Goal: Navigation & Orientation: Find specific page/section

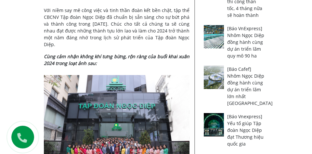
scroll to position [537, 0]
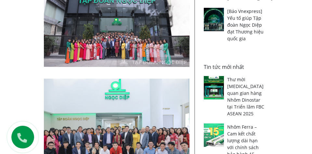
click at [153, 18] on img at bounding box center [116, 18] width 145 height 97
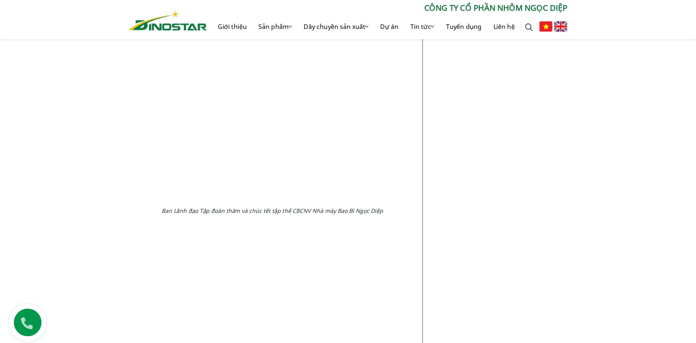
scroll to position [3743, 0]
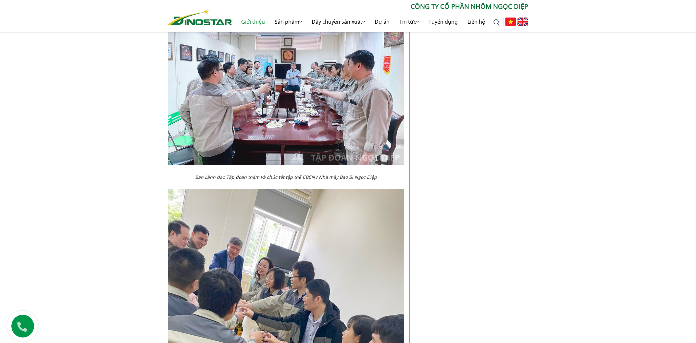
click at [255, 25] on link "Giới thiệu" at bounding box center [252, 21] width 33 height 21
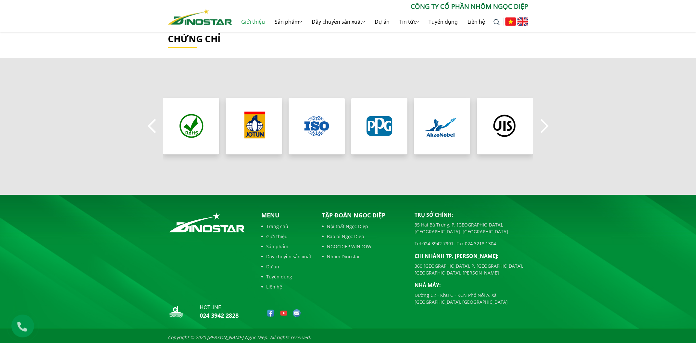
scroll to position [569, 0]
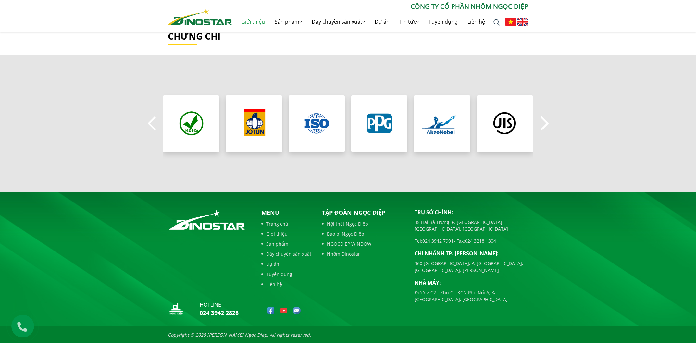
click at [282, 234] on link "Giới thiệu" at bounding box center [286, 233] width 50 height 7
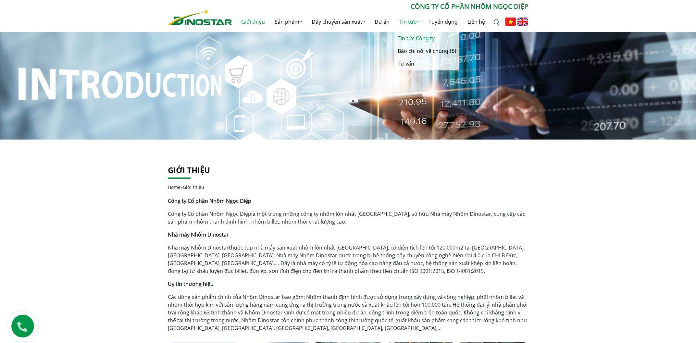
click at [419, 38] on link "Tin tức Công ty" at bounding box center [426, 38] width 65 height 13
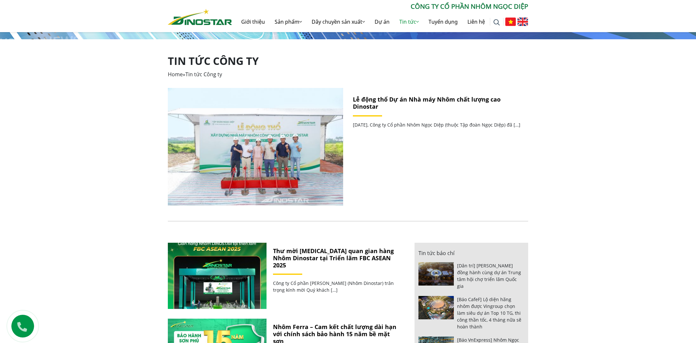
scroll to position [104, 0]
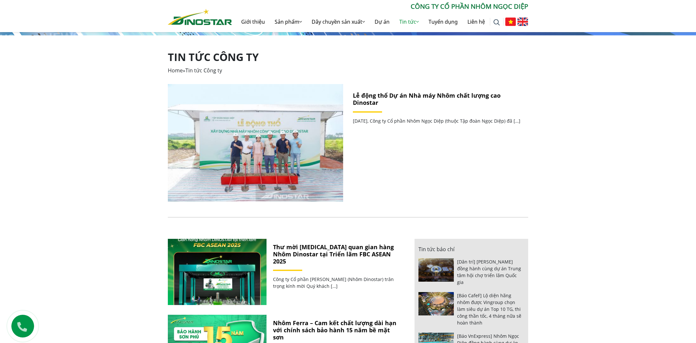
click at [376, 97] on link "Lễ động thổ Dự án Nhà máy Nhôm chất lượng cao Dinostar" at bounding box center [427, 99] width 148 height 15
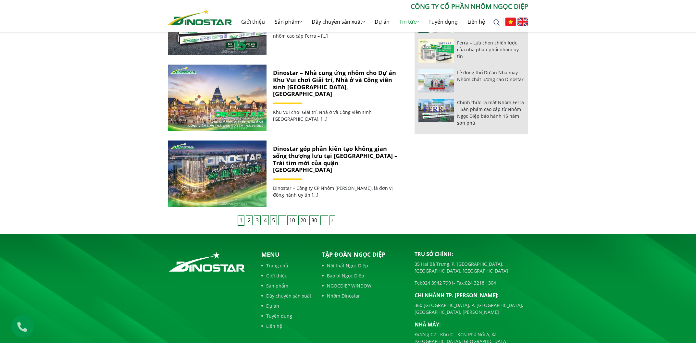
scroll to position [591, 0]
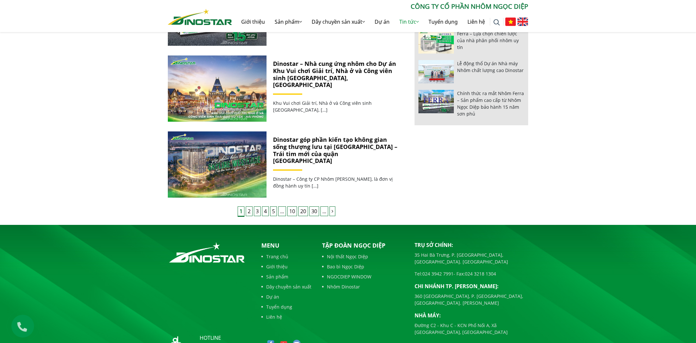
click at [284, 306] on link "Tuyển dụng" at bounding box center [286, 306] width 50 height 7
